Goal: Obtain resource: Obtain resource

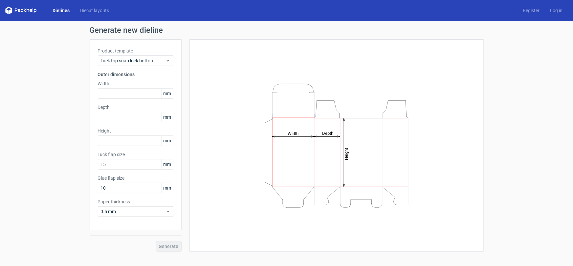
click at [63, 8] on link "Dielines" at bounding box center [61, 10] width 28 height 7
click at [82, 16] on div "Dielines Diecut layouts Register Log in" at bounding box center [286, 10] width 573 height 21
click at [88, 10] on link "Diecut layouts" at bounding box center [94, 10] width 39 height 7
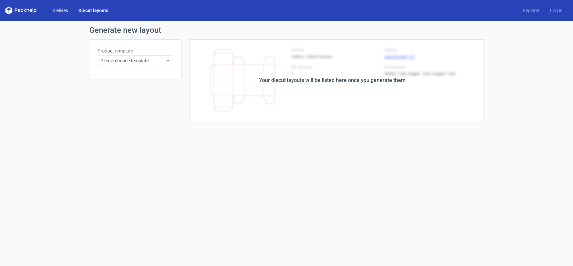
click at [65, 7] on link "Dielines" at bounding box center [60, 10] width 26 height 7
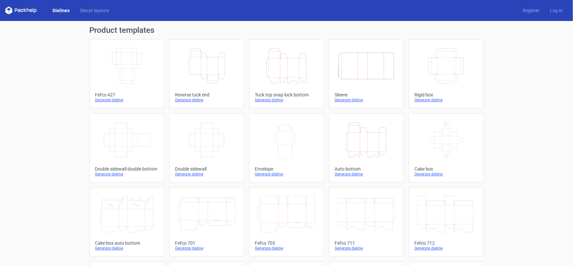
click at [299, 65] on icon "Height Depth Width" at bounding box center [287, 66] width 58 height 37
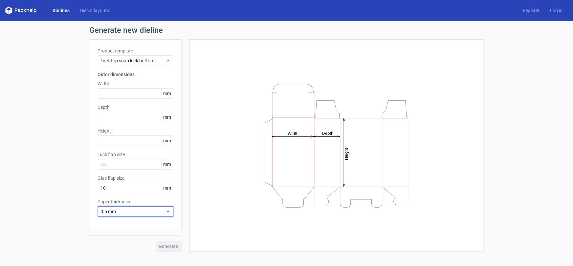
click at [153, 214] on span "0.5 mm" at bounding box center [133, 212] width 65 height 7
click at [235, 214] on div "Height Depth Width" at bounding box center [337, 146] width 278 height 196
click at [118, 90] on input "text" at bounding box center [136, 93] width 76 height 11
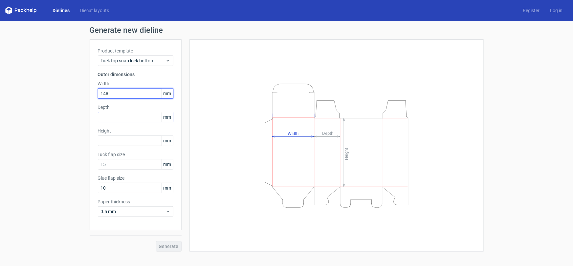
type input "148"
click at [108, 119] on input "text" at bounding box center [136, 117] width 76 height 11
click at [131, 116] on input "text" at bounding box center [136, 117] width 76 height 11
type input "148"
click at [131, 139] on input "text" at bounding box center [136, 141] width 76 height 11
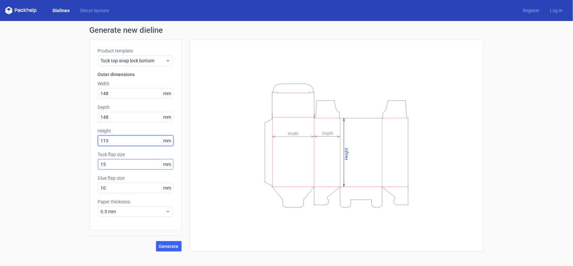
type input "113"
click at [144, 166] on input "15" at bounding box center [136, 164] width 76 height 11
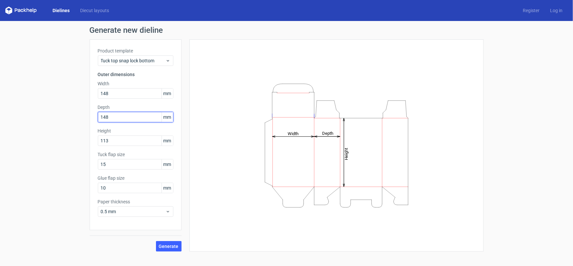
click at [142, 117] on input "148" at bounding box center [136, 117] width 76 height 11
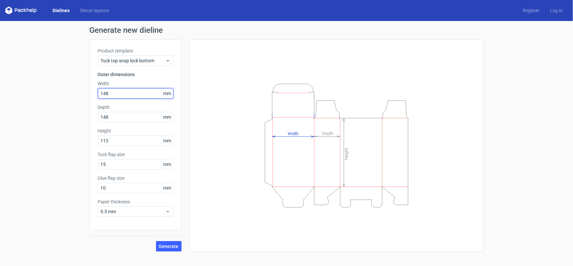
click at [119, 89] on input "148" at bounding box center [136, 93] width 76 height 11
drag, startPoint x: 108, startPoint y: 92, endPoint x: 138, endPoint y: 101, distance: 31.2
click at [108, 92] on input "1485" at bounding box center [136, 93] width 76 height 11
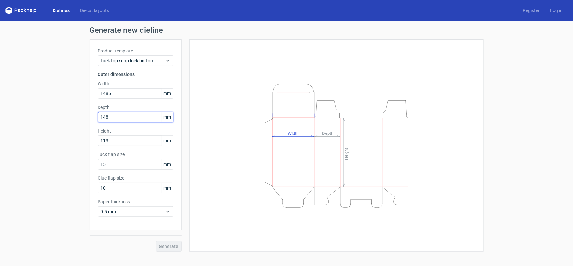
click at [111, 118] on div "Depth 148 mm" at bounding box center [136, 113] width 76 height 18
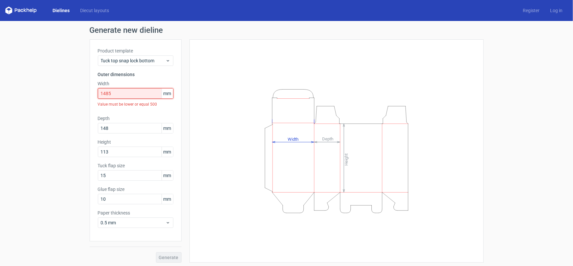
click at [108, 95] on input "1485" at bounding box center [136, 93] width 76 height 11
click at [106, 94] on input "1485" at bounding box center [136, 93] width 76 height 11
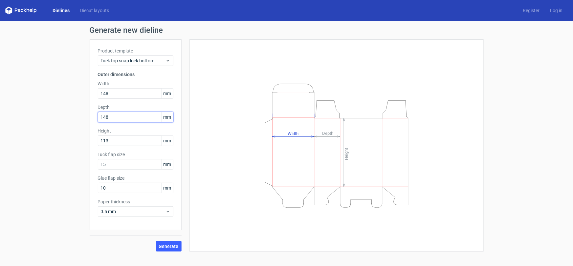
click at [115, 115] on input "148" at bounding box center [136, 117] width 76 height 11
click at [168, 95] on span "mm" at bounding box center [167, 94] width 11 height 10
drag, startPoint x: 135, startPoint y: 95, endPoint x: 97, endPoint y: 99, distance: 37.6
click at [101, 99] on input "148" at bounding box center [136, 93] width 76 height 11
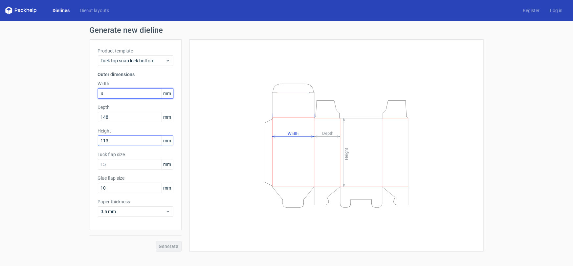
type input "4"
click at [121, 139] on div "Height 113 mm" at bounding box center [136, 137] width 76 height 18
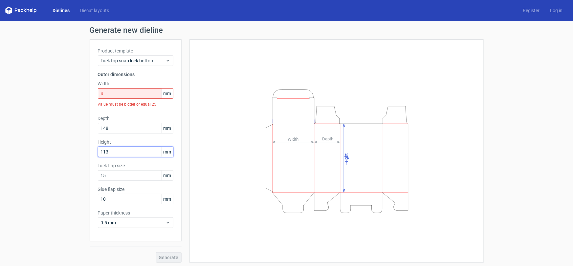
drag, startPoint x: 117, startPoint y: 150, endPoint x: 75, endPoint y: 153, distance: 41.8
click at [75, 153] on div "Generate new dieline Product template Tuck top snap lock bottom Outer dimension…" at bounding box center [286, 144] width 573 height 247
click at [166, 153] on span "mm" at bounding box center [167, 152] width 11 height 10
drag, startPoint x: 167, startPoint y: 152, endPoint x: 156, endPoint y: 152, distance: 10.2
click at [153, 152] on div "113 mm" at bounding box center [136, 152] width 76 height 11
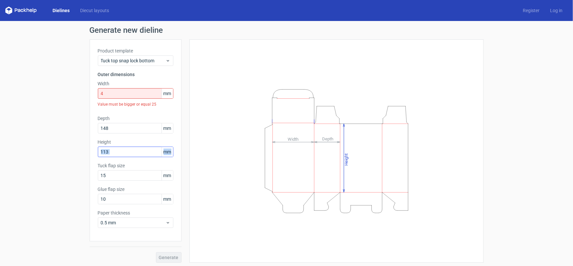
drag, startPoint x: 168, startPoint y: 153, endPoint x: 157, endPoint y: 153, distance: 11.5
click at [157, 153] on div "113 mm" at bounding box center [136, 152] width 76 height 11
click at [123, 148] on input "113" at bounding box center [136, 152] width 76 height 11
drag, startPoint x: 148, startPoint y: 157, endPoint x: 110, endPoint y: 149, distance: 38.4
click at [111, 153] on div "Product template Tuck top snap lock bottom Outer dimensions Width 4 mm Value mu…" at bounding box center [136, 140] width 92 height 202
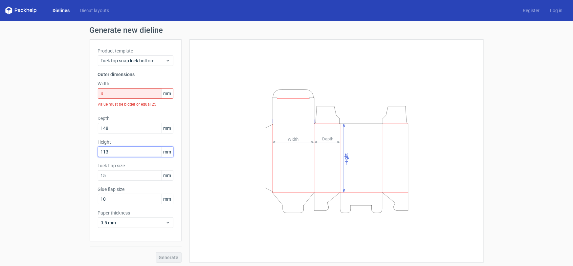
drag, startPoint x: 110, startPoint y: 149, endPoint x: 78, endPoint y: 160, distance: 34.3
click at [78, 160] on div "Generate new dieline Product template Tuck top snap lock bottom Outer dimension…" at bounding box center [286, 144] width 573 height 247
paste input "4"
type input "1143"
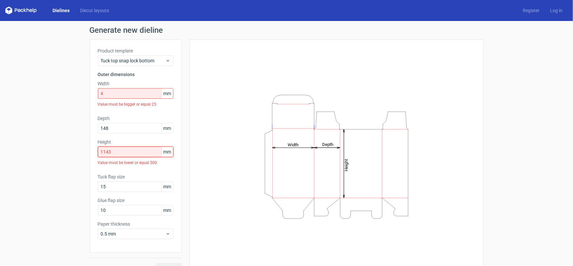
click at [146, 152] on input "1143" at bounding box center [136, 152] width 76 height 11
click at [141, 97] on input "4" at bounding box center [136, 93] width 76 height 11
drag, startPoint x: 138, startPoint y: 94, endPoint x: 86, endPoint y: 96, distance: 52.3
click at [86, 96] on div "Generate new dieline Product template Tuck top snap lock bottom Outer dimension…" at bounding box center [286, 150] width 573 height 259
click at [164, 125] on span "mm" at bounding box center [167, 129] width 11 height 10
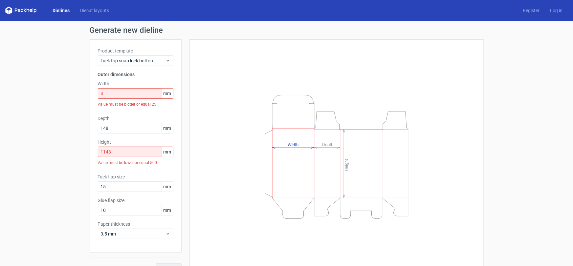
click at [164, 190] on span "mm" at bounding box center [167, 187] width 11 height 10
click at [121, 93] on input "4" at bounding box center [136, 93] width 76 height 11
click at [165, 216] on div "Product template Tuck top snap lock bottom Outer dimensions Width 4 mm Value mu…" at bounding box center [136, 146] width 92 height 214
click at [123, 94] on input "4" at bounding box center [136, 93] width 76 height 11
drag, startPoint x: 115, startPoint y: 94, endPoint x: 81, endPoint y: 98, distance: 34.0
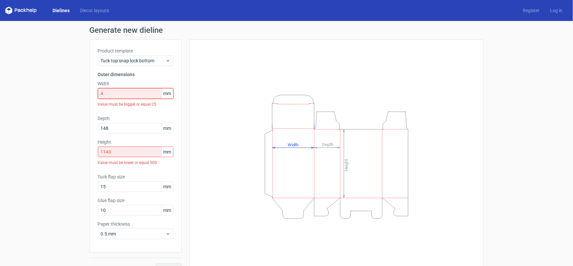
click at [81, 98] on div "Generate new dieline Product template Tuck top snap lock bottom Outer dimension…" at bounding box center [286, 150] width 573 height 259
paste input "14859"
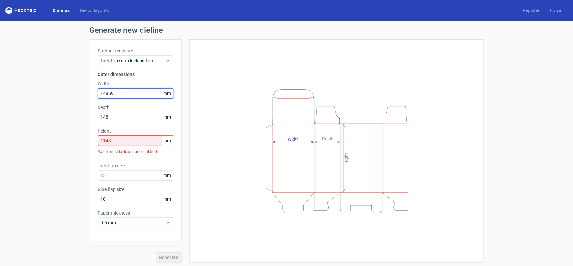
click at [106, 93] on input "14859" at bounding box center [136, 93] width 76 height 11
click at [105, 93] on input "14859" at bounding box center [136, 93] width 76 height 11
type input "14859"
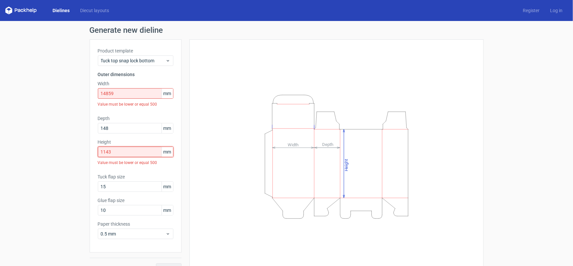
click at [119, 143] on div "Height 1143 mm Value must be lower or equal 500" at bounding box center [136, 154] width 76 height 30
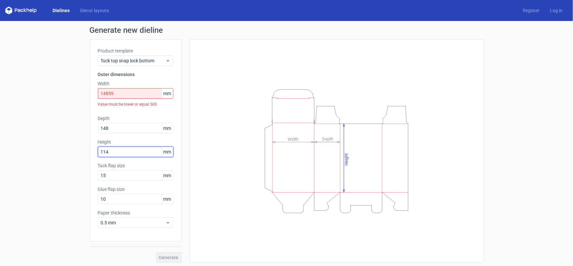
type input "114"
click at [131, 93] on input "14859" at bounding box center [136, 93] width 76 height 11
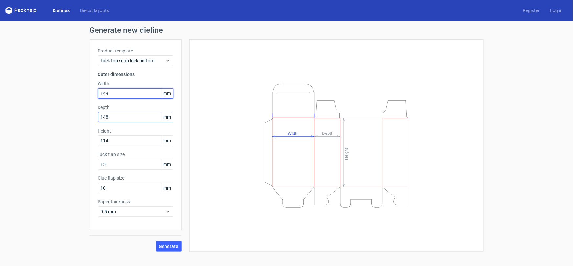
type input "149"
click at [127, 117] on input "148" at bounding box center [136, 117] width 76 height 11
type input "149"
click at [140, 138] on input "114" at bounding box center [136, 141] width 76 height 11
click at [169, 247] on span "Generate" at bounding box center [169, 246] width 20 height 5
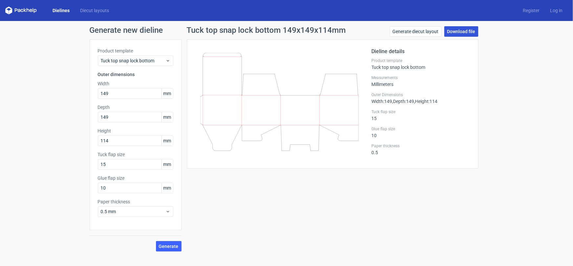
click at [469, 33] on link "Download file" at bounding box center [461, 31] width 34 height 11
click at [125, 142] on input "114" at bounding box center [136, 141] width 76 height 11
type input "11"
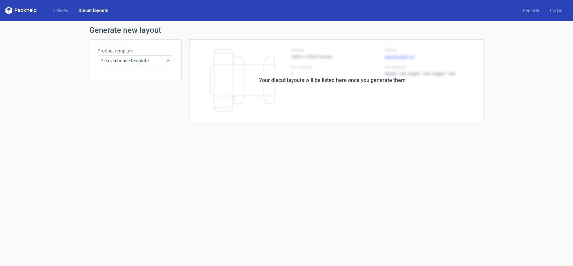
click at [18, 12] on icon at bounding box center [21, 11] width 32 height 8
click at [121, 62] on span "Please choose template" at bounding box center [133, 60] width 65 height 7
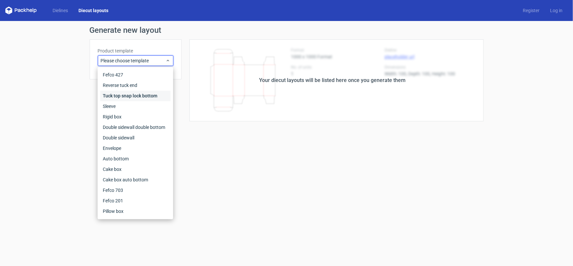
click at [116, 95] on div "Tuck top snap lock bottom" at bounding box center [135, 96] width 70 height 11
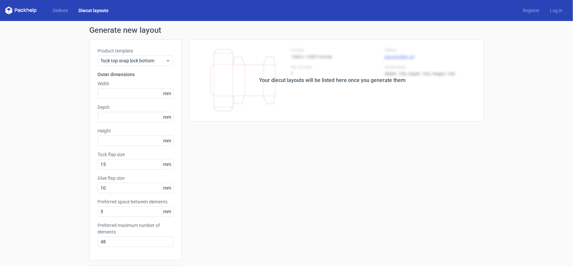
click at [168, 93] on span "mm" at bounding box center [167, 94] width 11 height 10
click at [167, 98] on span "mm" at bounding box center [167, 94] width 11 height 10
click at [165, 212] on span "mm" at bounding box center [167, 212] width 11 height 10
click at [25, 9] on icon at bounding box center [21, 11] width 32 height 8
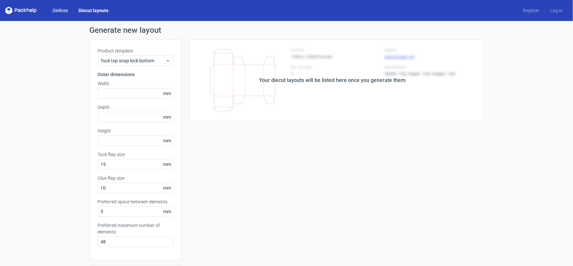
click at [63, 10] on link "Dielines" at bounding box center [60, 10] width 26 height 7
